Goal: Transaction & Acquisition: Obtain resource

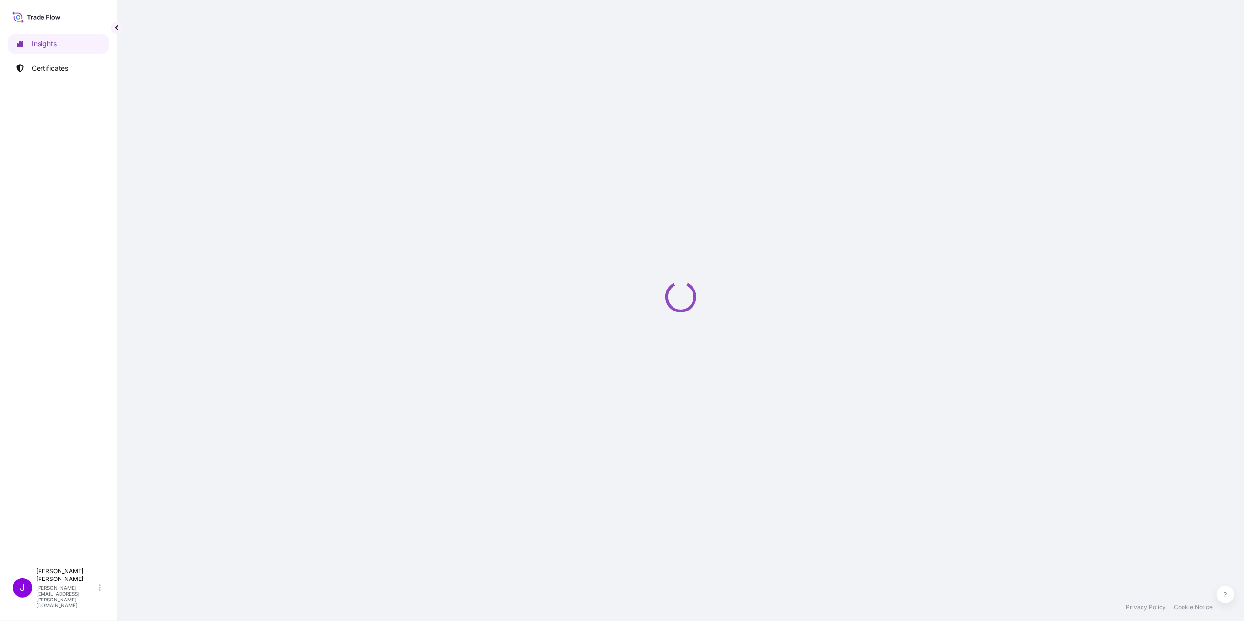
select select "2025"
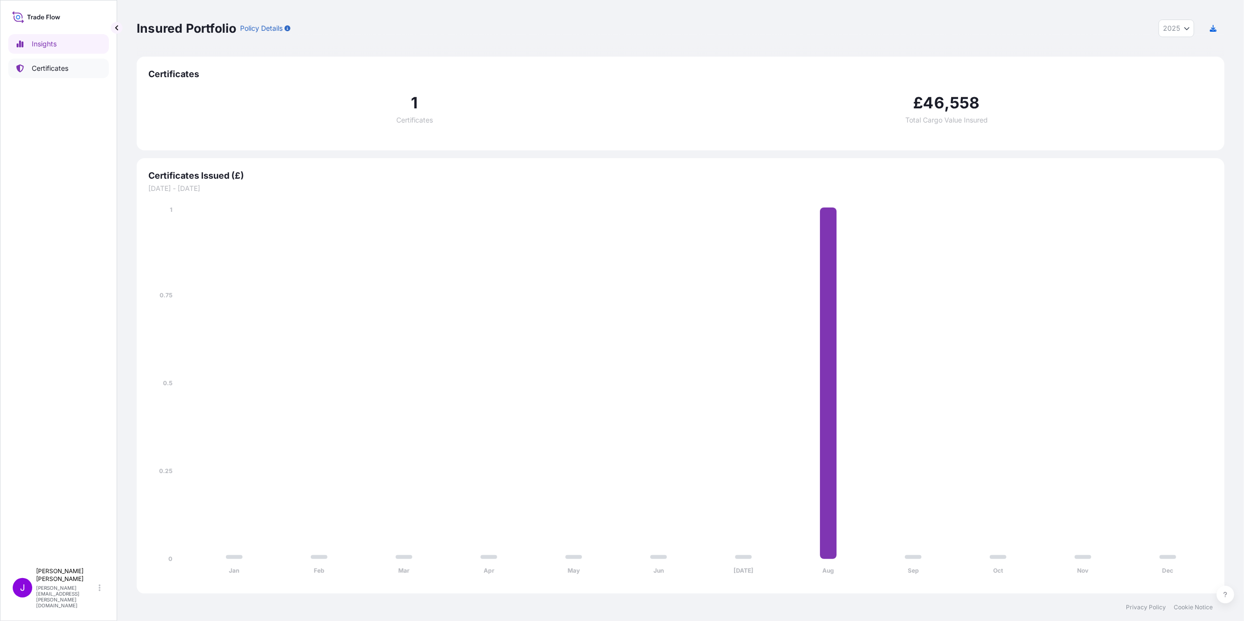
click at [49, 71] on p "Certificates" at bounding box center [50, 68] width 37 height 10
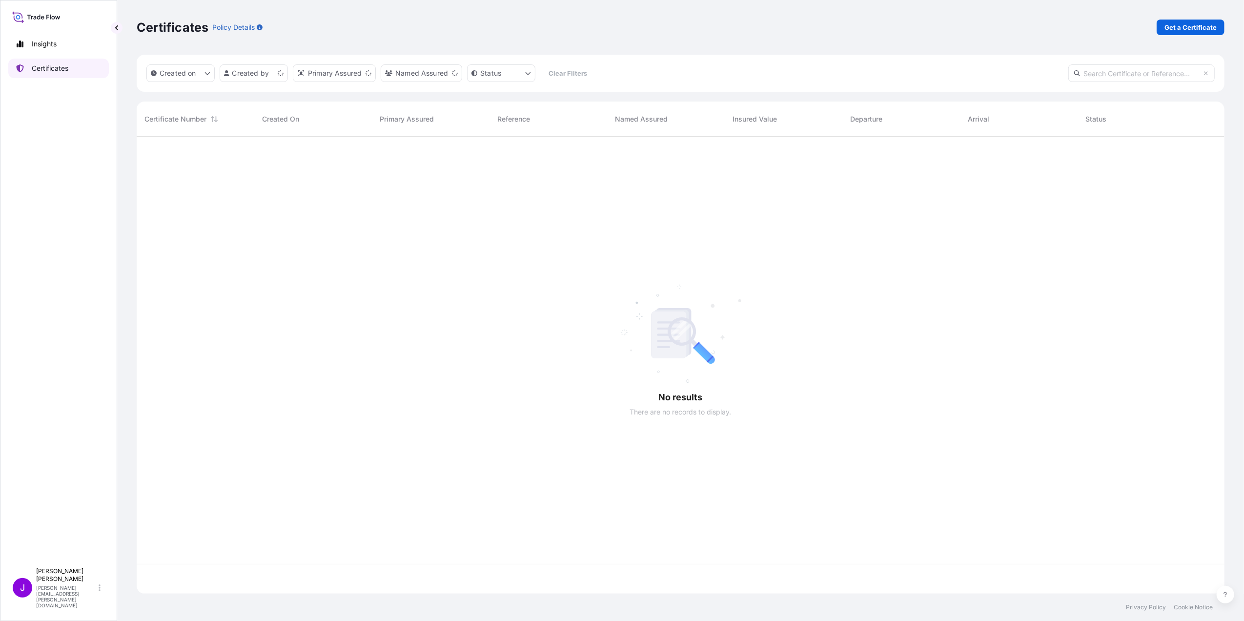
scroll to position [452, 1078]
click at [1166, 28] on p "Get a Certificate" at bounding box center [1191, 27] width 52 height 10
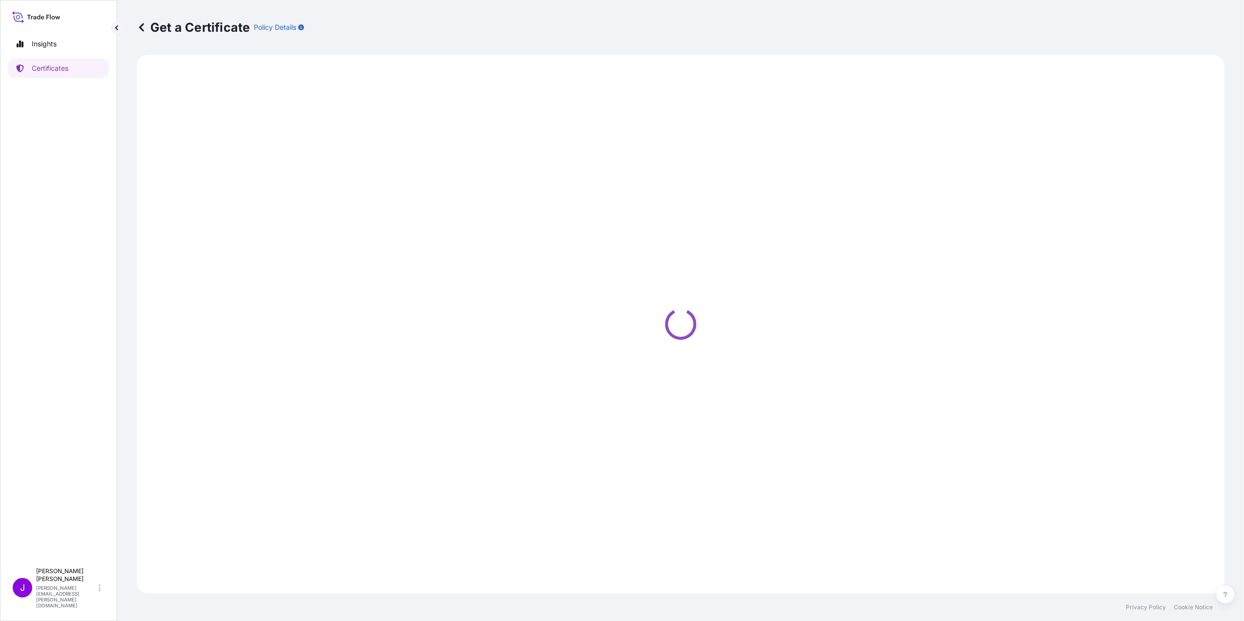
select select "Ocean Vessel"
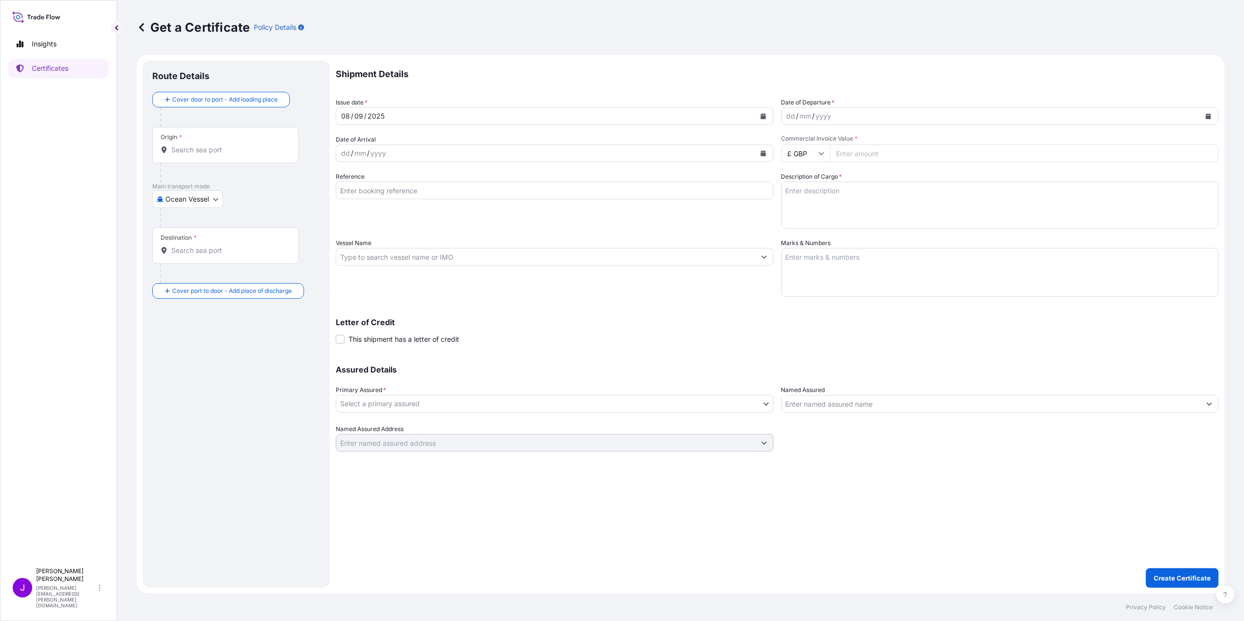
click at [232, 143] on div "Origin *" at bounding box center [225, 145] width 146 height 36
click at [232, 145] on input "Origin *" at bounding box center [228, 150] width 115 height 10
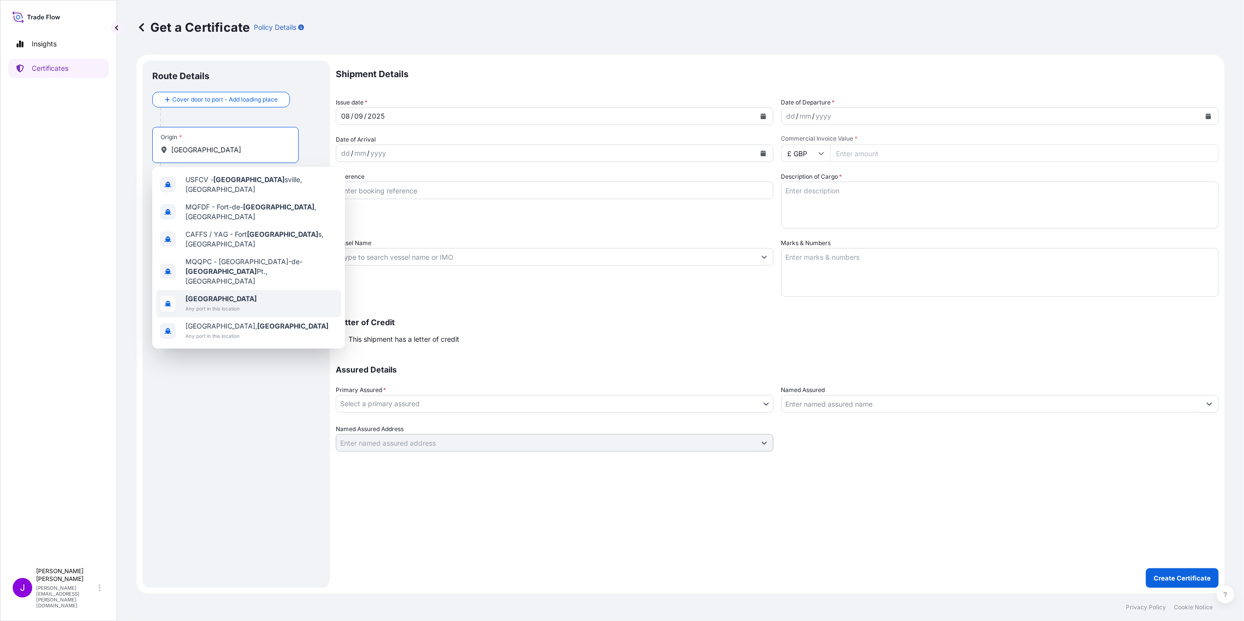
click at [205, 294] on b "France" at bounding box center [221, 298] width 71 height 8
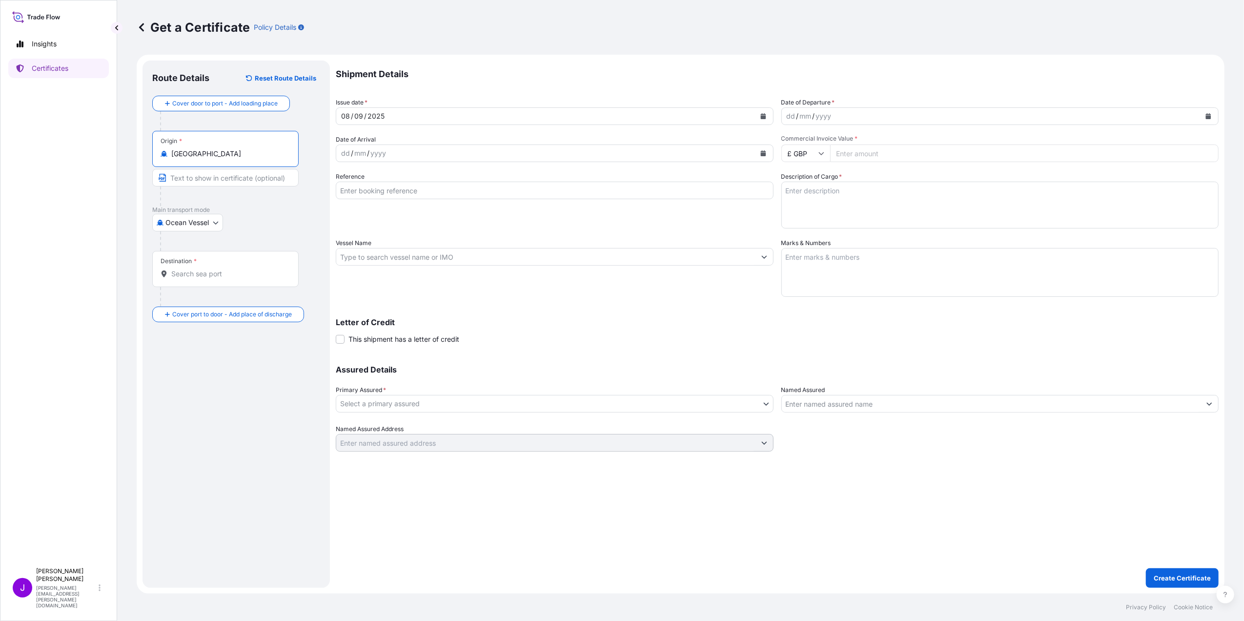
type input "France"
click at [188, 281] on div "Destination *" at bounding box center [225, 269] width 146 height 36
click at [188, 279] on input "Destination *" at bounding box center [228, 274] width 115 height 10
click at [219, 310] on span "Any port in this location" at bounding box center [221, 314] width 71 height 10
type input "Canada"
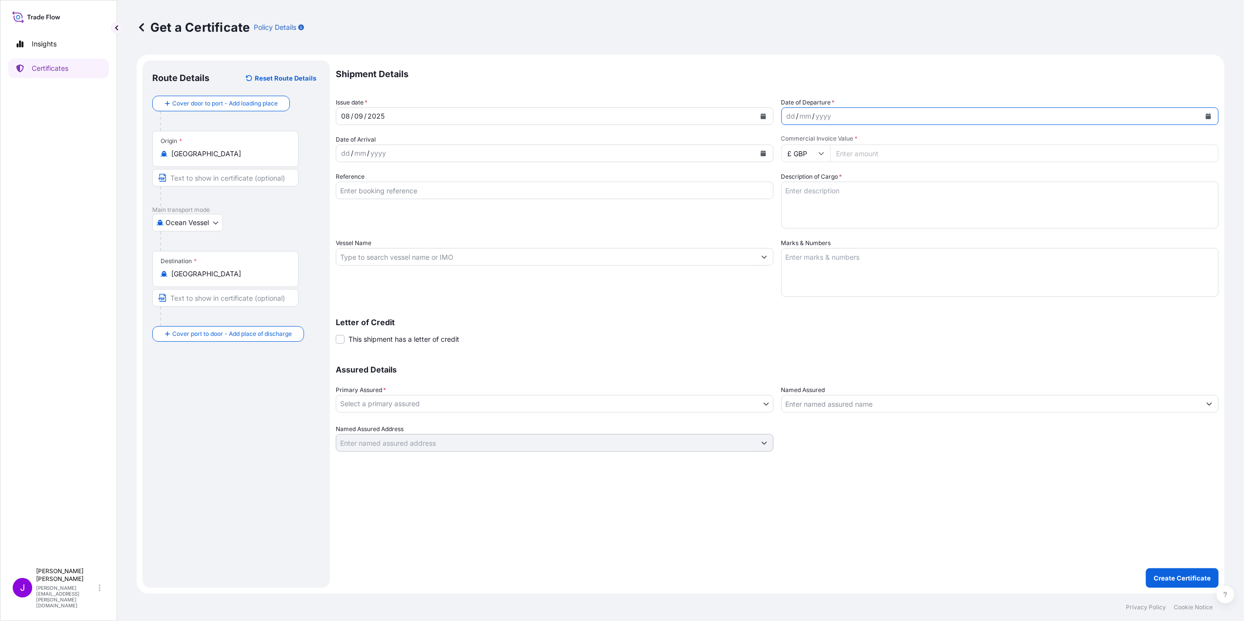
click at [1209, 117] on icon "Calendar" at bounding box center [1208, 116] width 5 height 6
click at [799, 198] on div "8" at bounding box center [799, 199] width 18 height 18
click at [869, 155] on input "Commercial Invoice Value *" at bounding box center [1024, 153] width 389 height 18
type input "1000"
click at [848, 194] on textarea "Description of Cargo *" at bounding box center [1001, 205] width 438 height 47
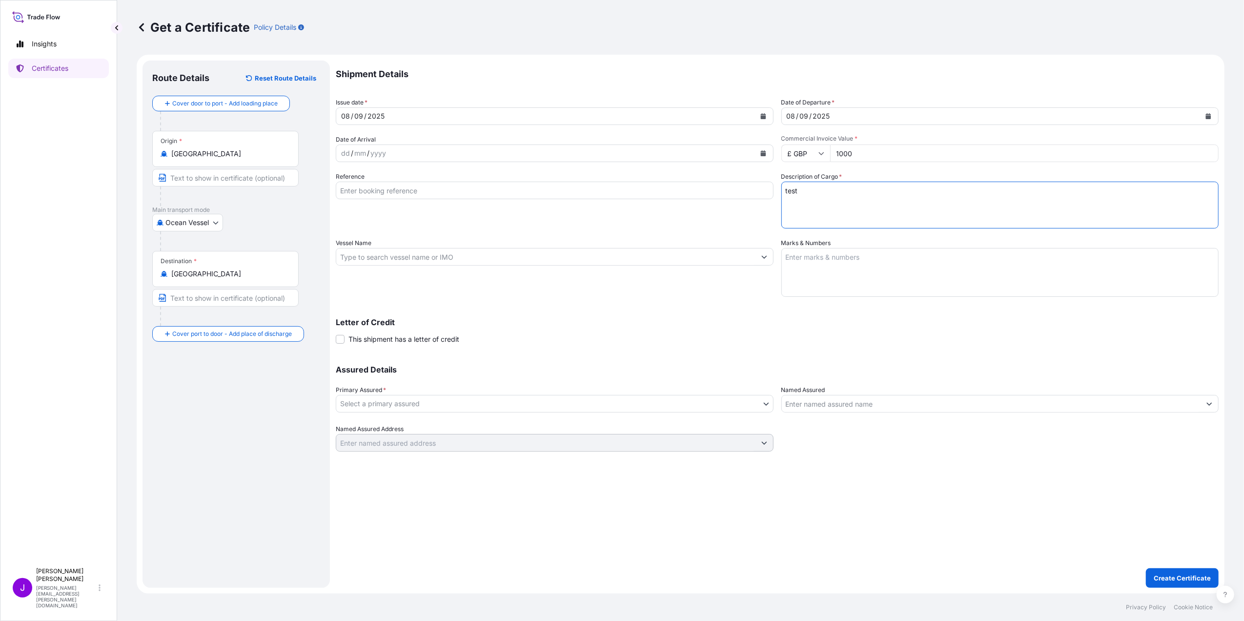
type textarea "test"
click at [723, 406] on body "Insights Certificates J Jennifer ellis jennifer.ellis+alumasc@wtwco.com Get a C…" at bounding box center [622, 310] width 1244 height 621
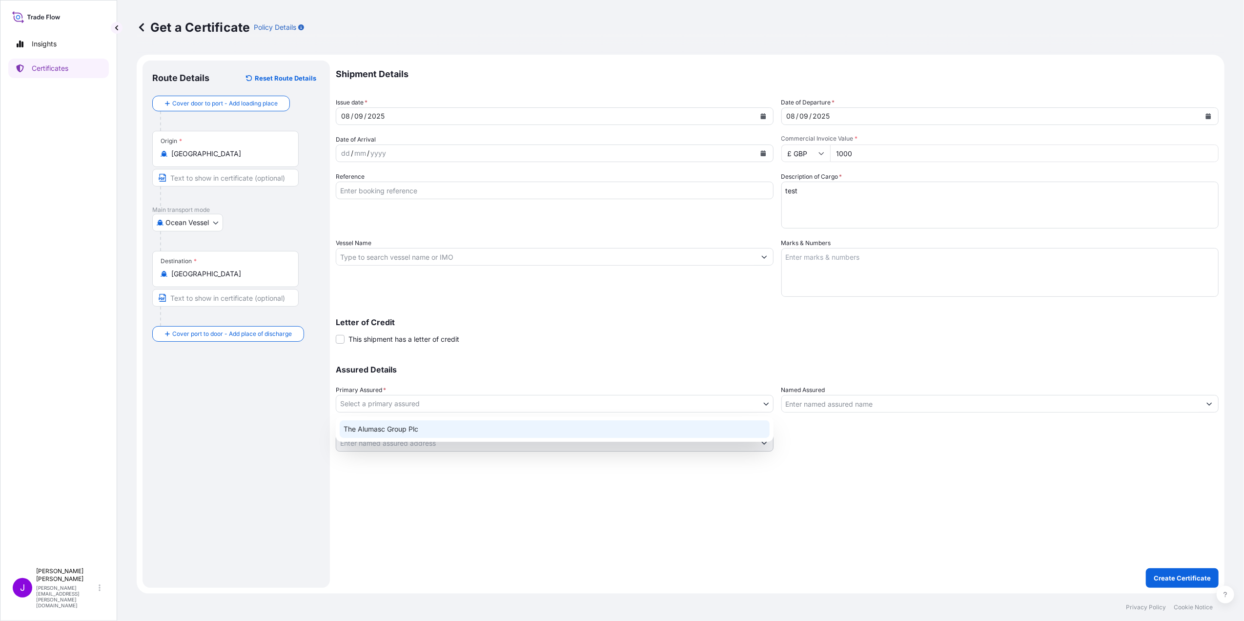
click at [612, 425] on div "The Alumasc Group Plc" at bounding box center [555, 429] width 430 height 18
select select "31430"
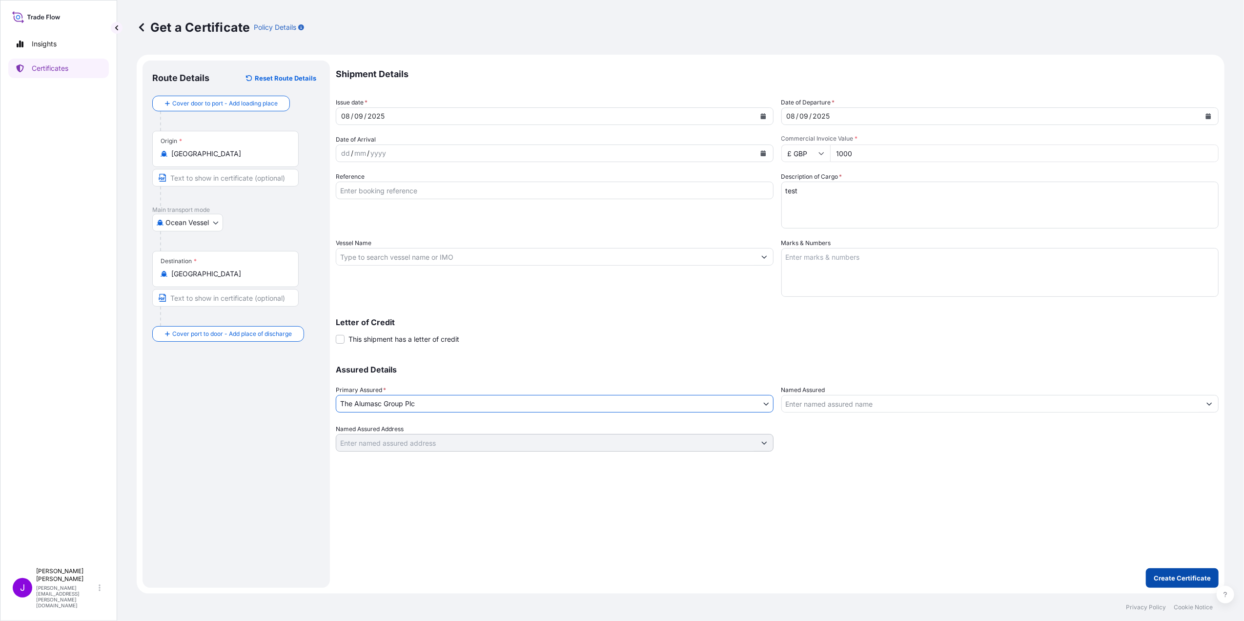
click at [1168, 578] on p "Create Certificate" at bounding box center [1182, 578] width 57 height 10
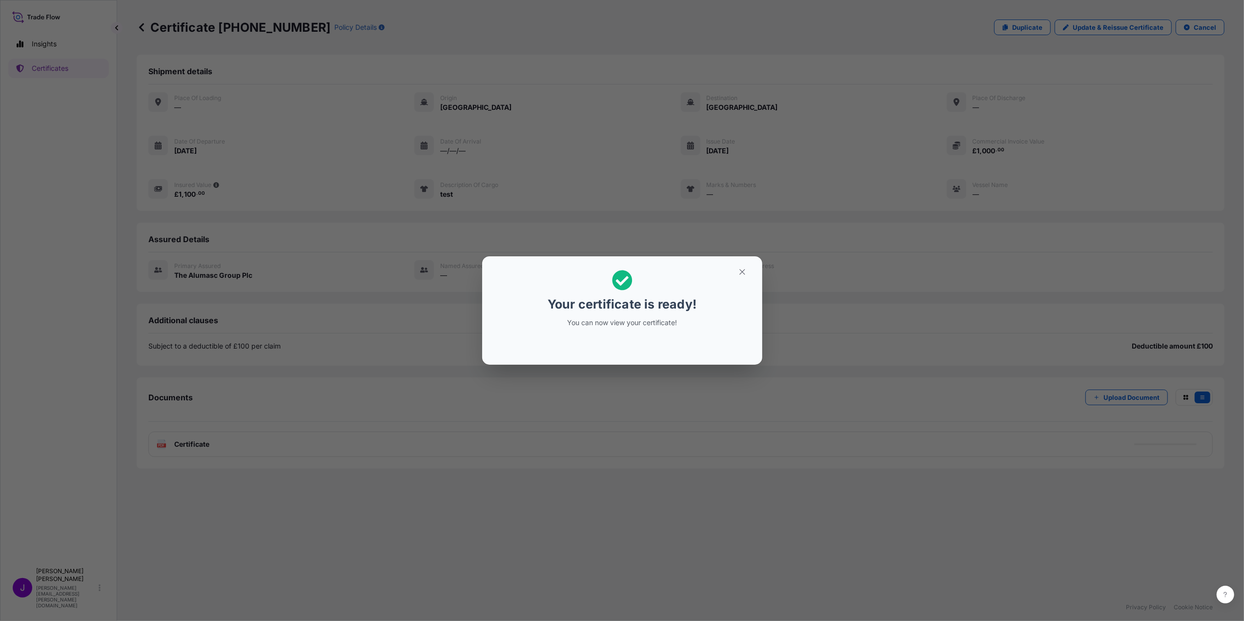
click at [183, 445] on div "Your certificate is ready! You can now view your certificate!" at bounding box center [622, 310] width 1244 height 621
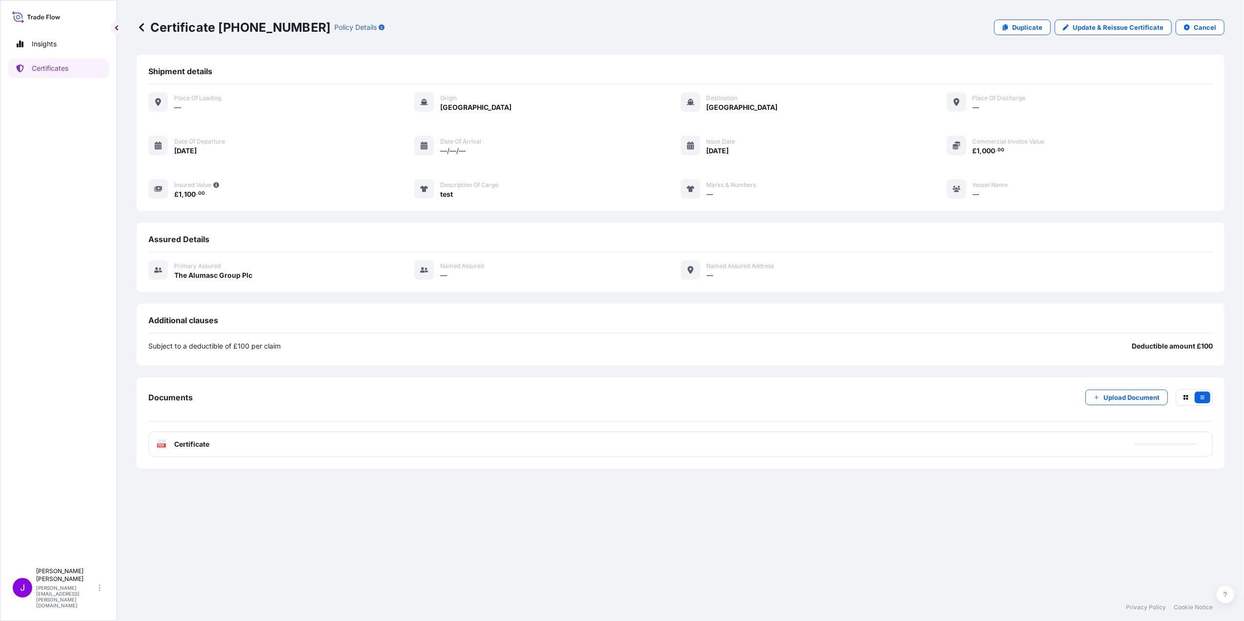
click at [183, 445] on span "Certificate" at bounding box center [191, 444] width 35 height 10
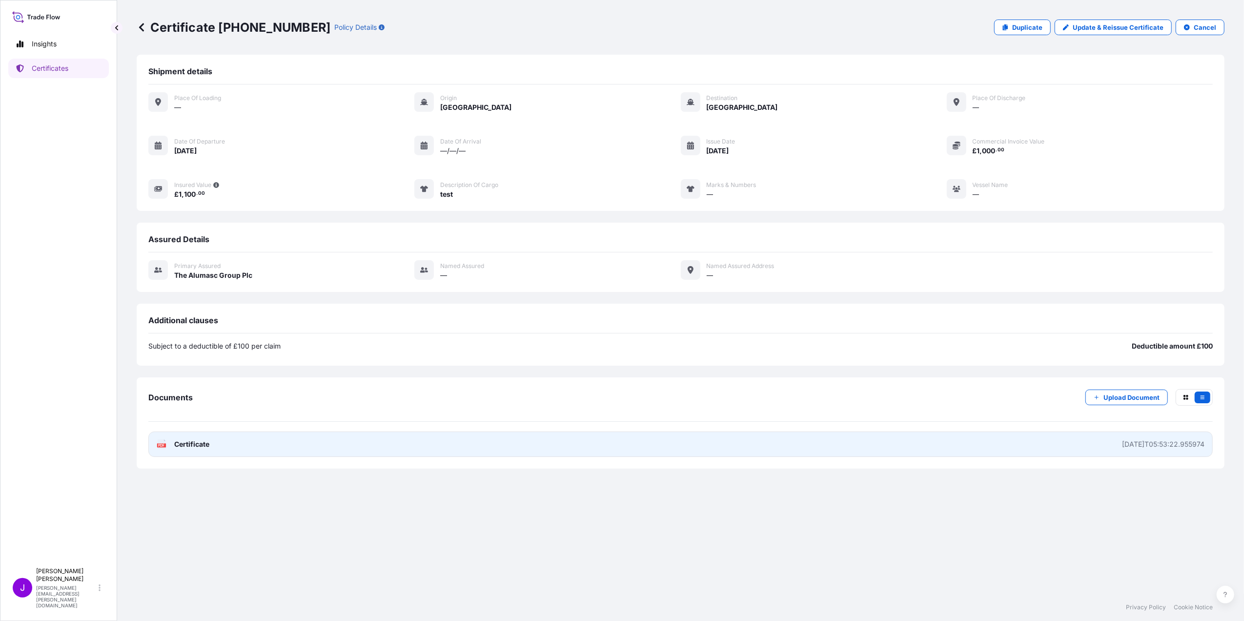
click at [190, 448] on span "Certificate" at bounding box center [191, 444] width 35 height 10
